Goal: Task Accomplishment & Management: Use online tool/utility

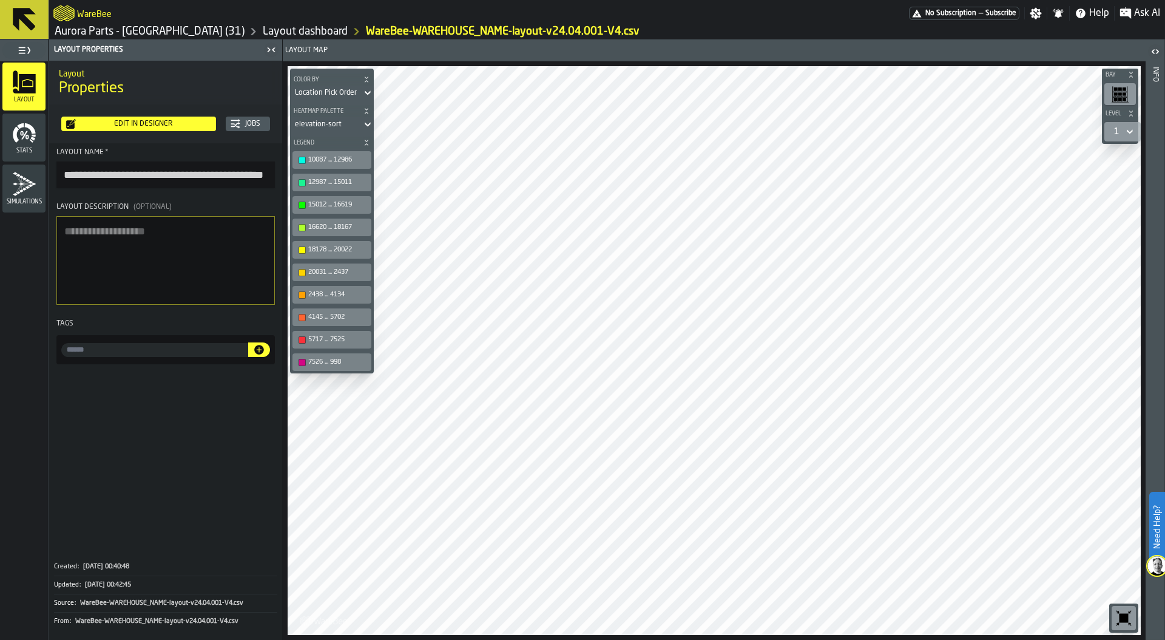
click at [263, 32] on link "Layout dashboard" at bounding box center [305, 31] width 85 height 13
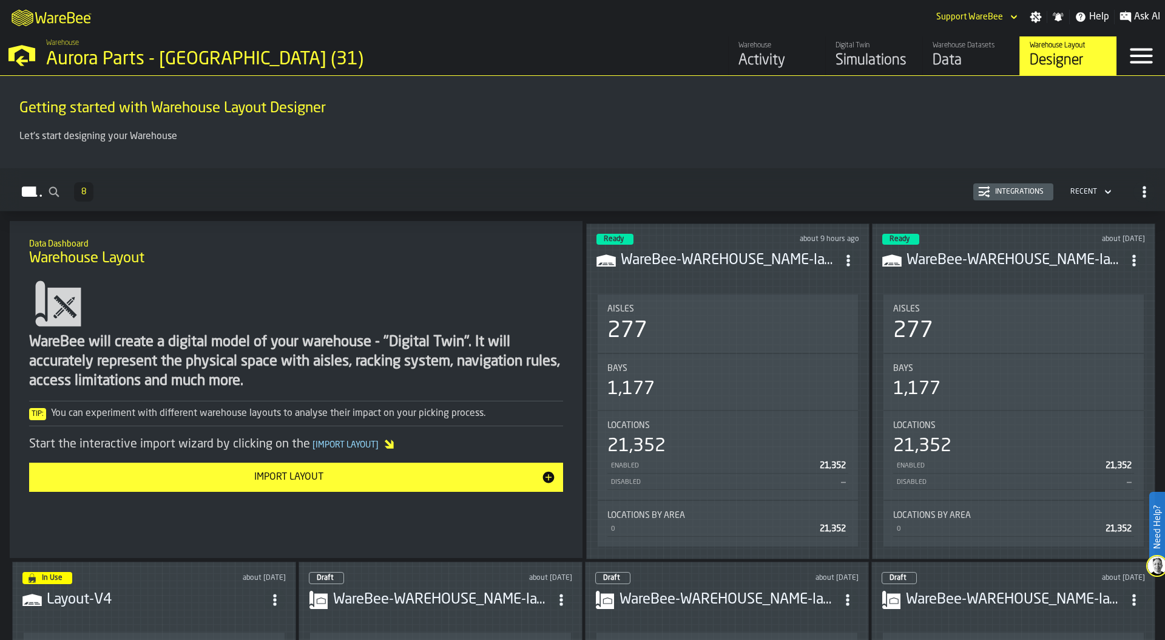
click at [791, 298] on div "Aisles 277" at bounding box center [728, 323] width 260 height 58
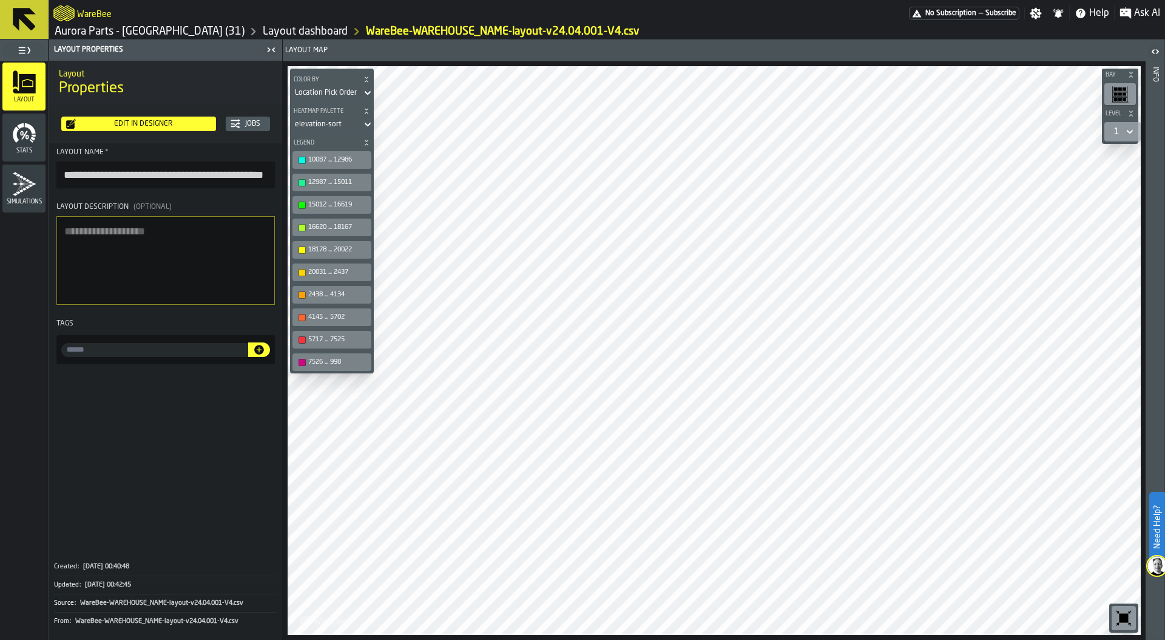
scroll to position [0, 67]
drag, startPoint x: 66, startPoint y: 172, endPoint x: 339, endPoint y: 179, distance: 273.8
click at [340, 180] on main "**********" at bounding box center [582, 339] width 1165 height 600
type input "**********"
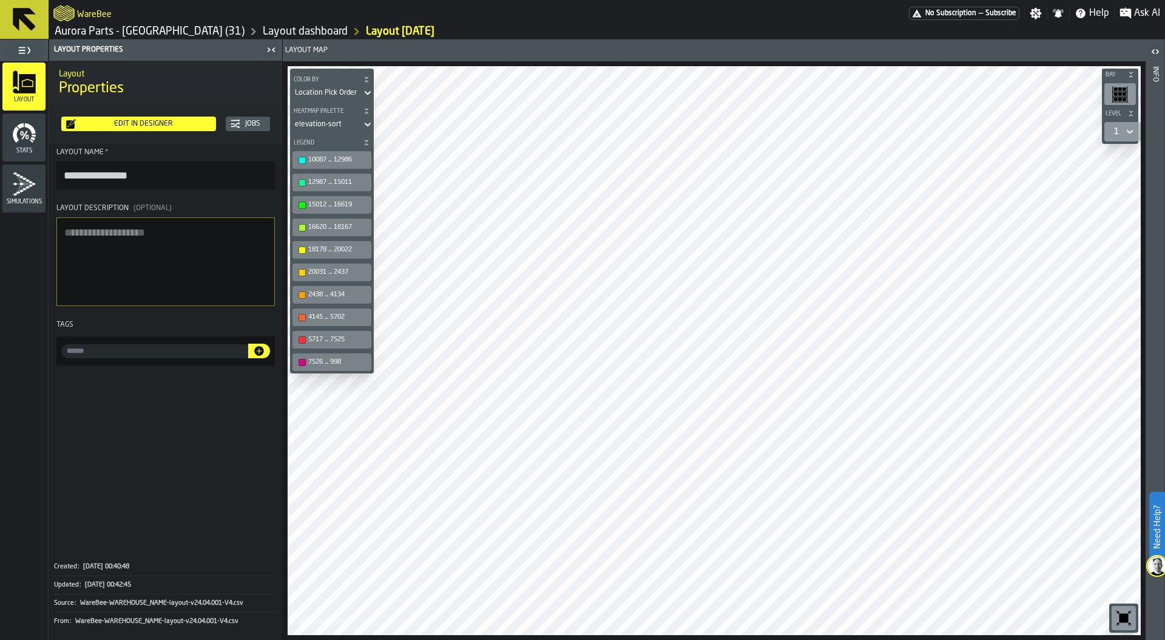
click at [155, 258] on textarea "Layout Description (Optional)" at bounding box center [165, 261] width 218 height 89
click at [99, 29] on link "Aurora Parts - [GEOGRAPHIC_DATA] (31)" at bounding box center [150, 31] width 190 height 13
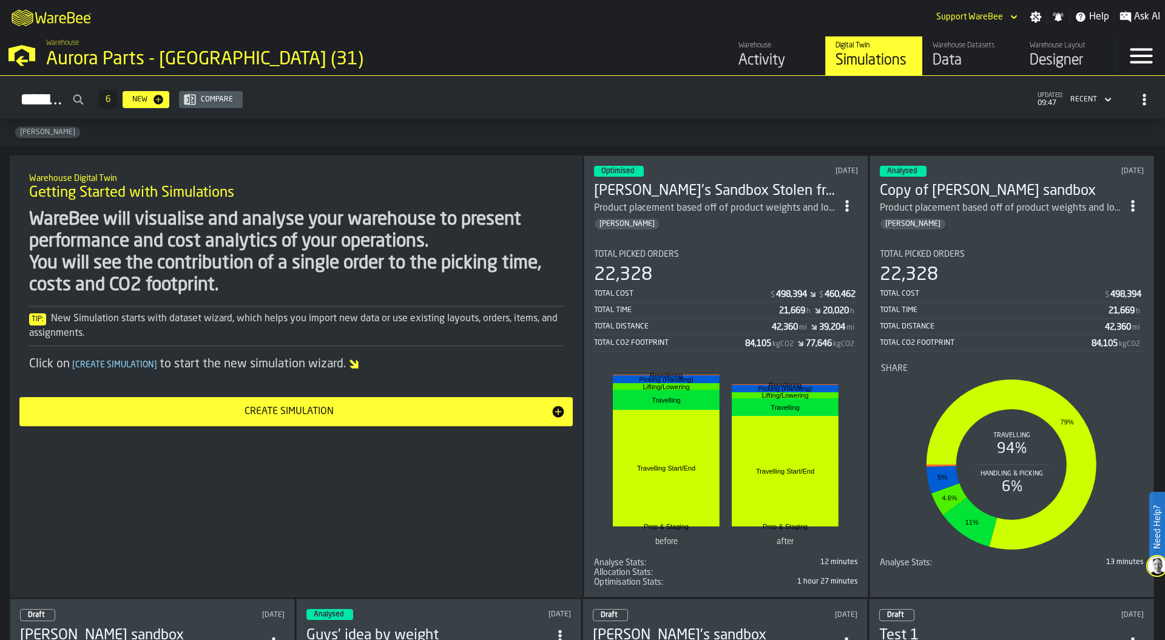
click at [779, 53] on div "Activity" at bounding box center [776, 60] width 77 height 19
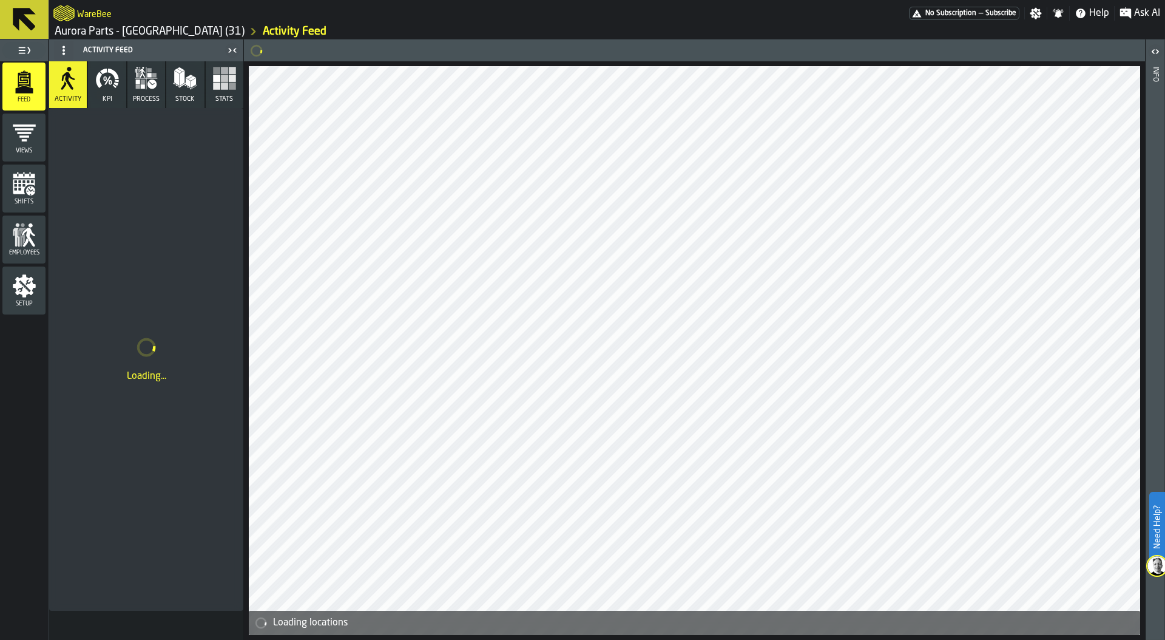
click at [19, 296] on icon "menu Setup" at bounding box center [24, 286] width 24 height 24
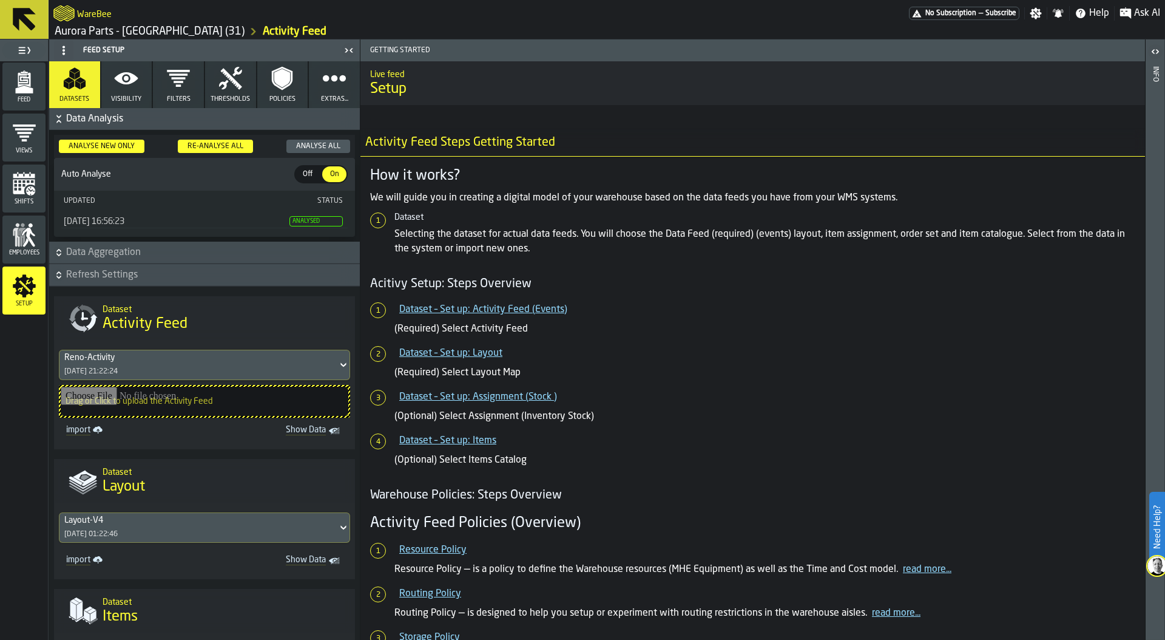
click at [59, 257] on icon "button-" at bounding box center [59, 252] width 12 height 12
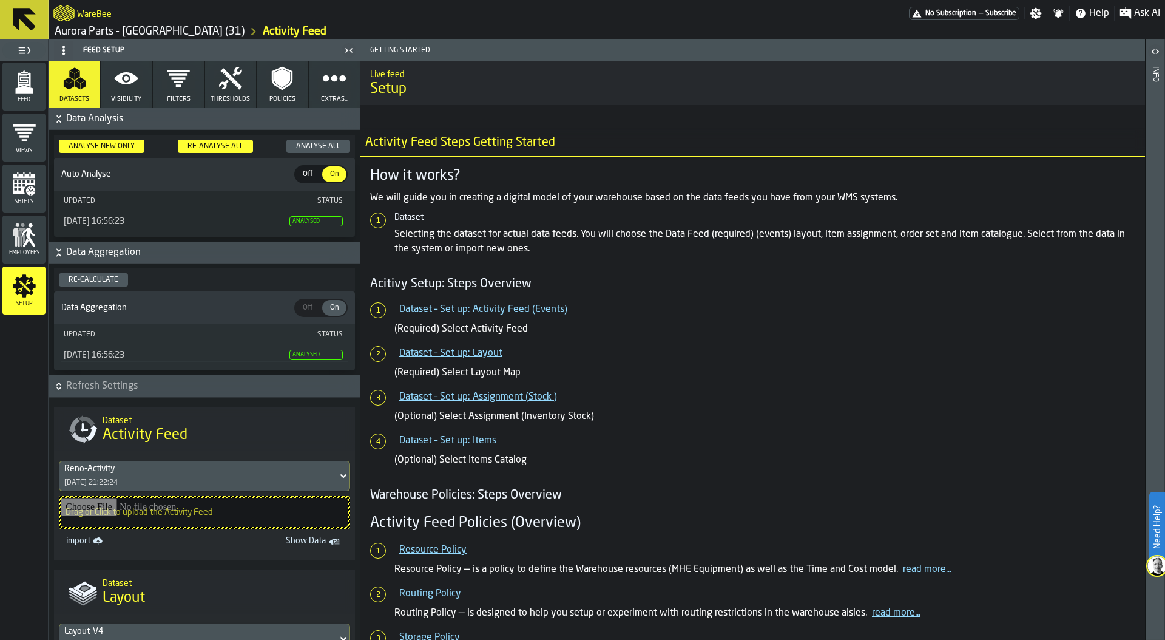
click at [58, 255] on icon "button-" at bounding box center [59, 252] width 12 height 12
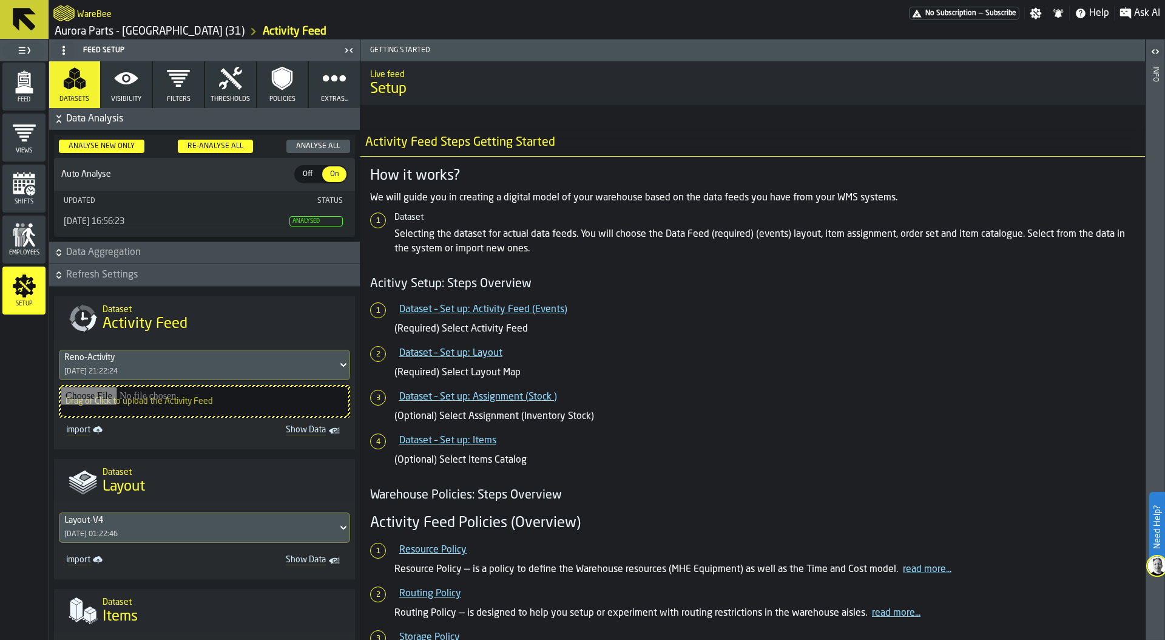
click at [149, 529] on div "Layout-V4 [DATE] 01:22:46" at bounding box center [198, 527] width 278 height 29
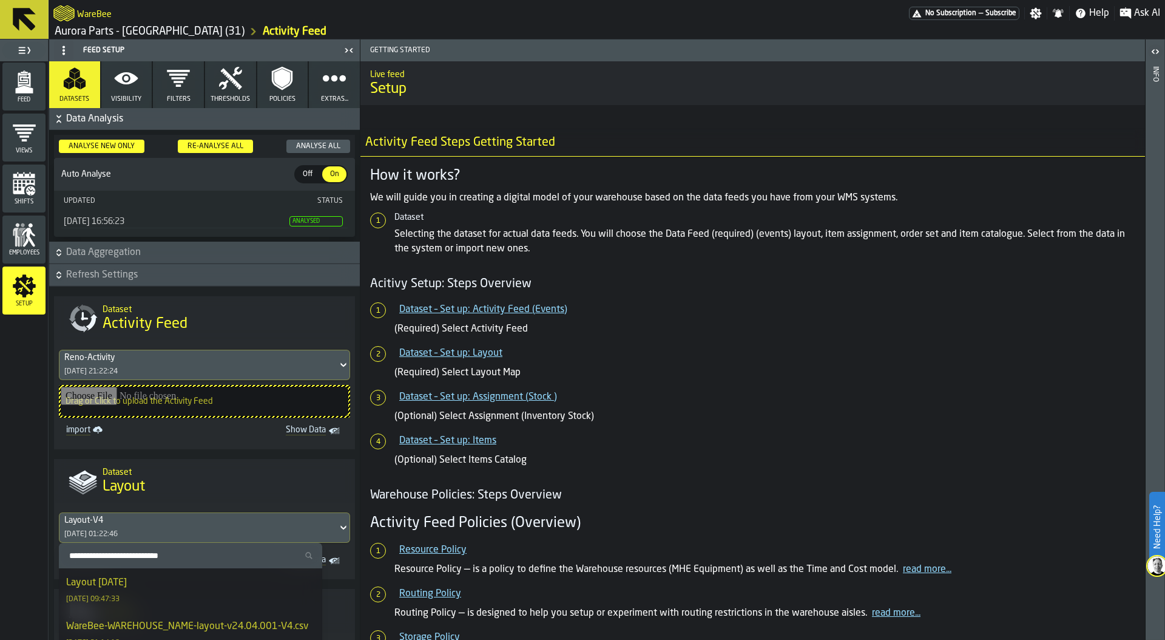
click at [149, 586] on div "Layout [DATE] [DATE] 09:47:33" at bounding box center [190, 589] width 249 height 29
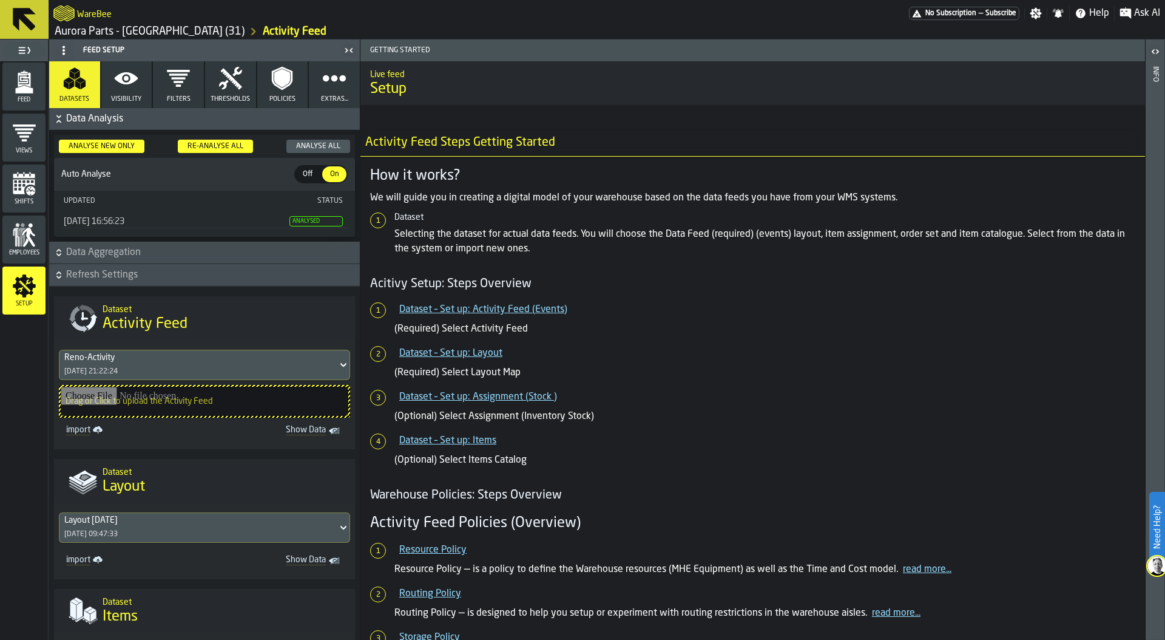
click at [227, 144] on div "Re-Analyse All" at bounding box center [216, 146] width 66 height 8
